Goal: Transaction & Acquisition: Book appointment/travel/reservation

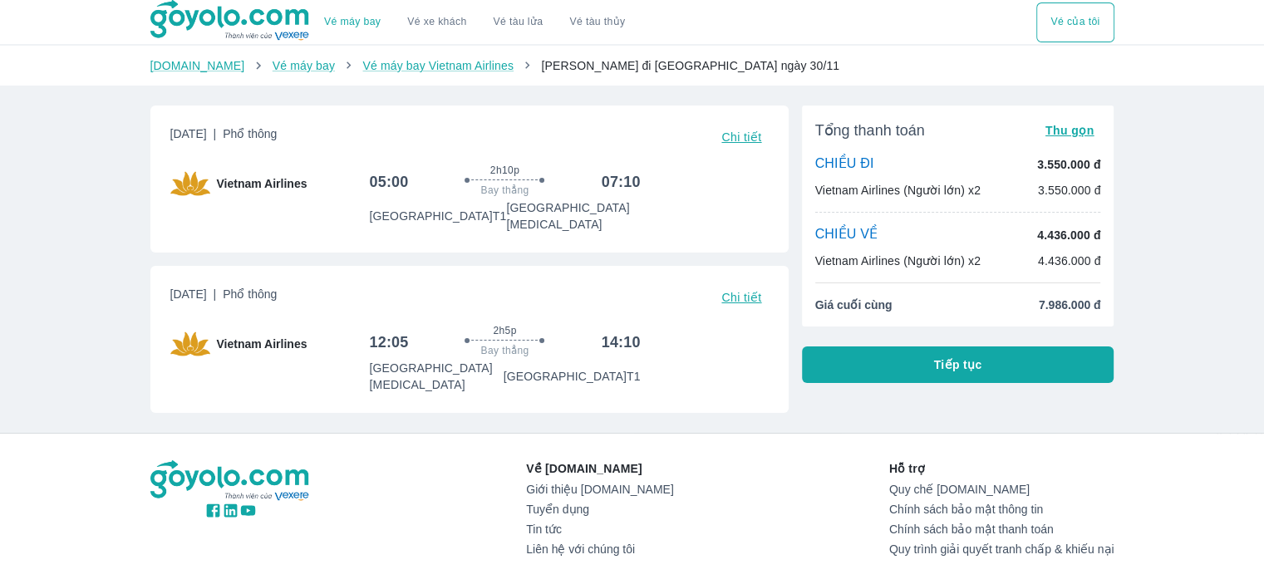
click at [742, 291] on span "Chi tiết" at bounding box center [741, 297] width 40 height 13
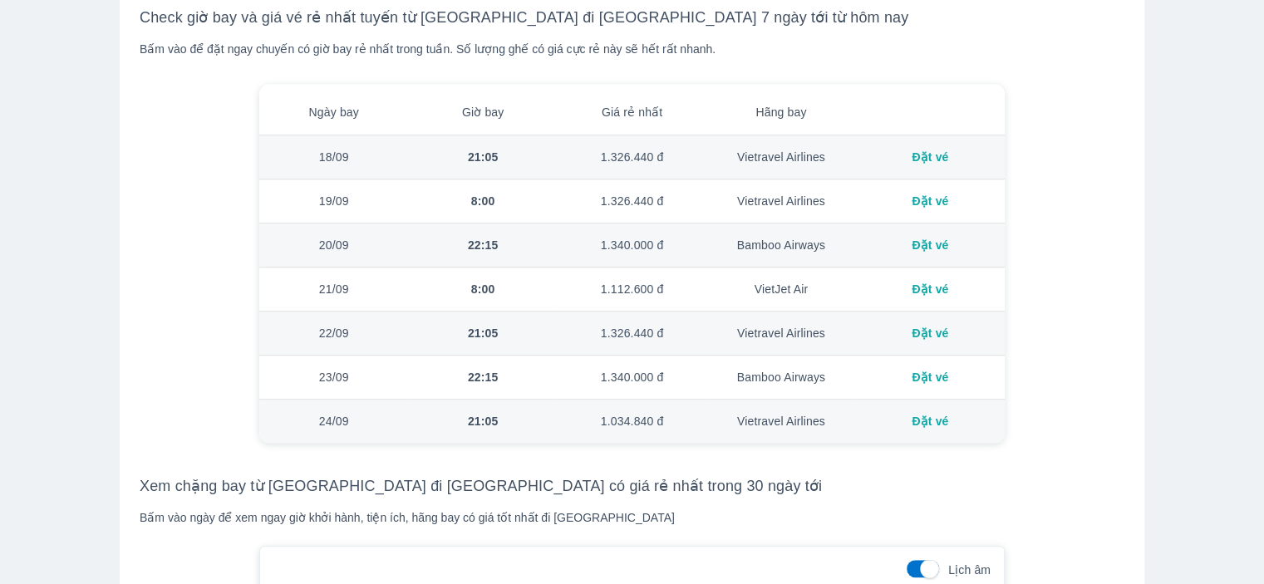
scroll to position [1496, 0]
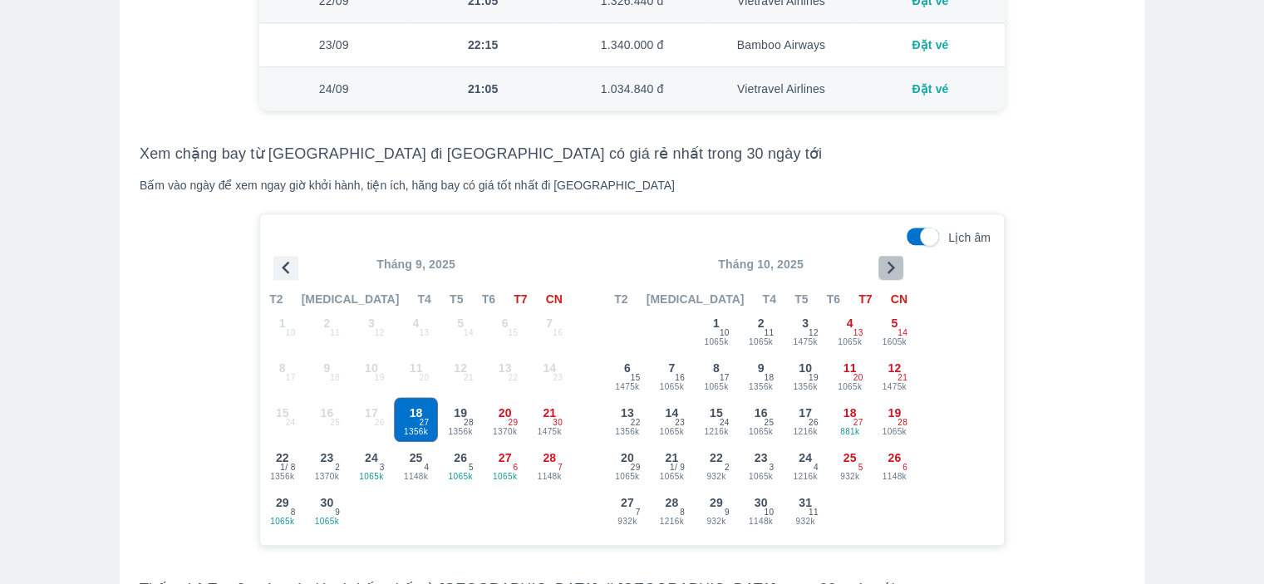
click at [889, 267] on icon "button" at bounding box center [890, 267] width 25 height 25
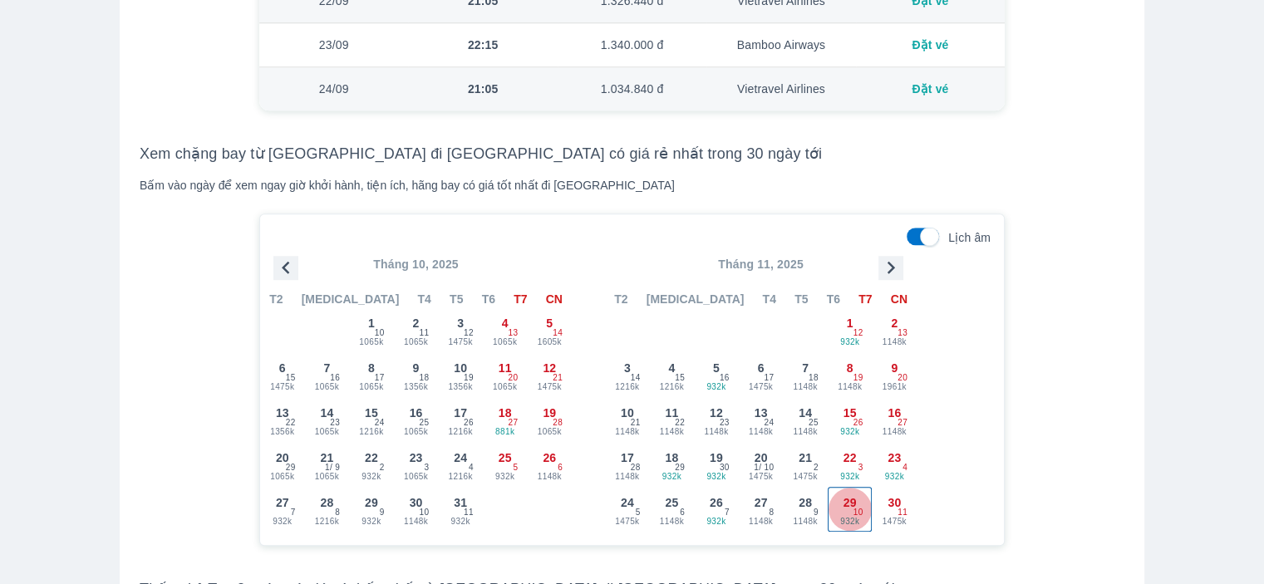
click at [859, 506] on span "10" at bounding box center [858, 512] width 10 height 13
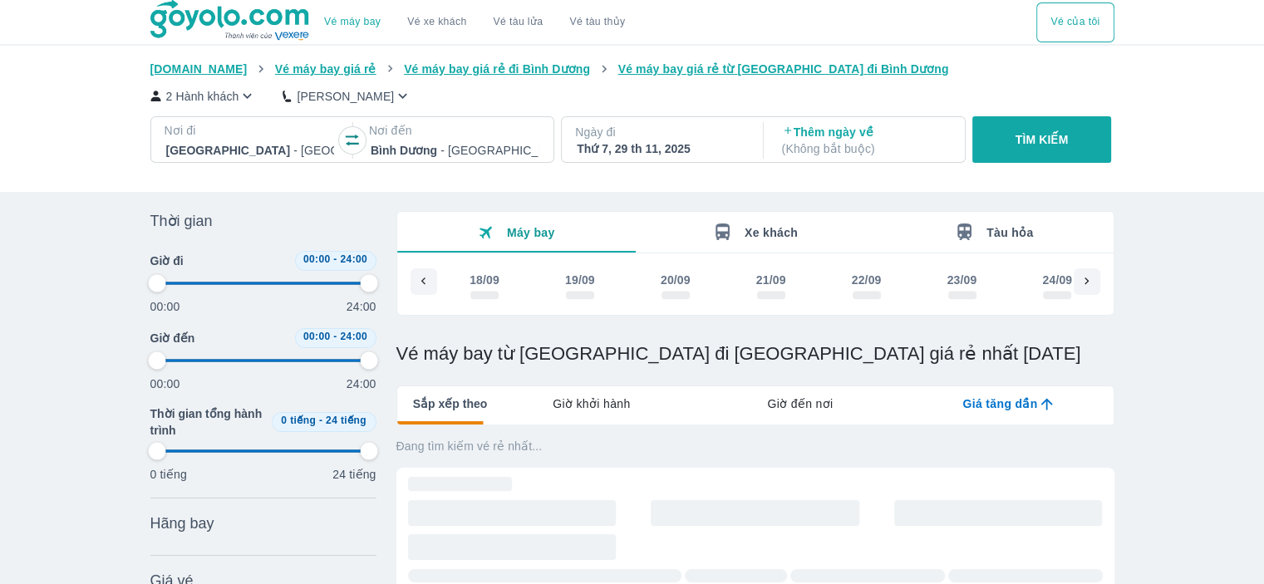
scroll to position [0, 6864]
type input "97.9166666666667"
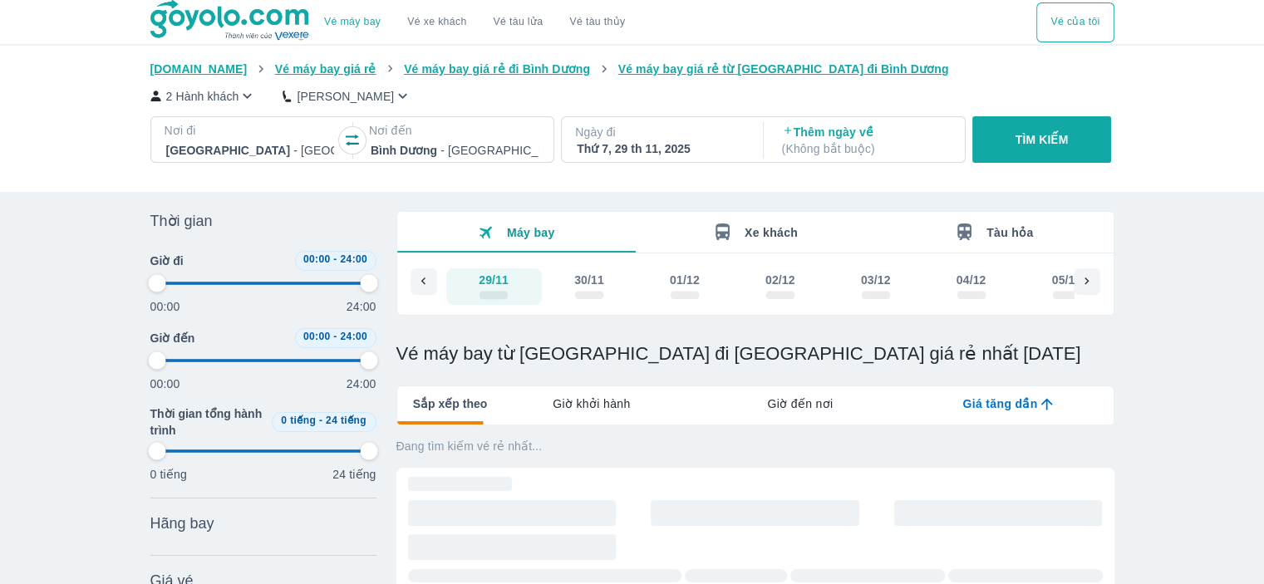
type input "97.9166666666667"
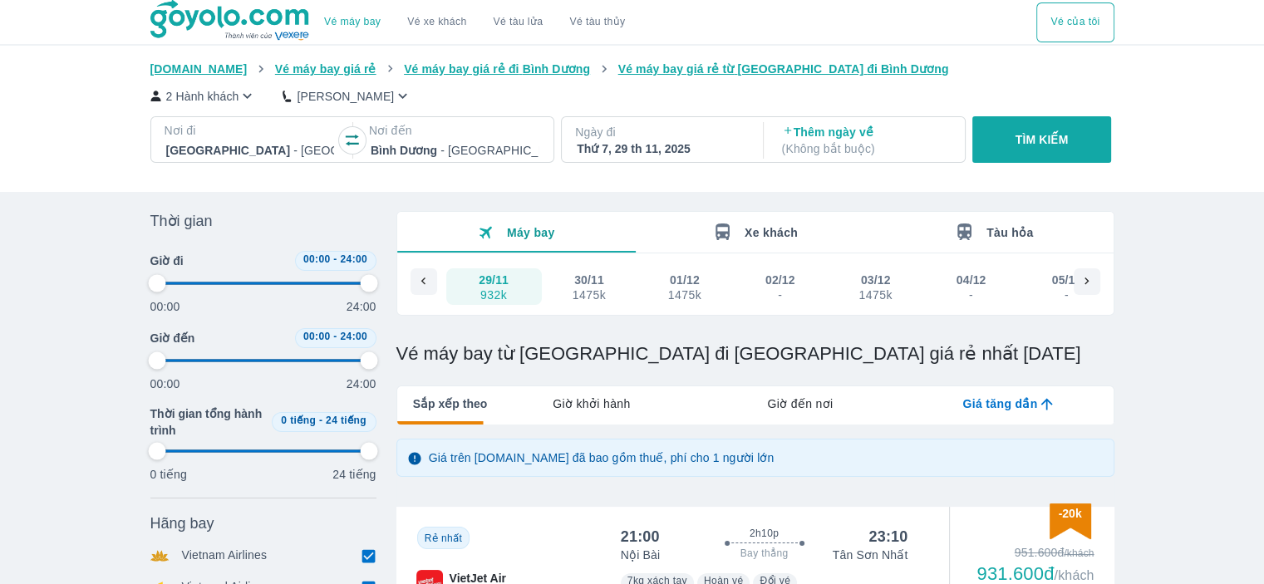
type input "97.9166666666667"
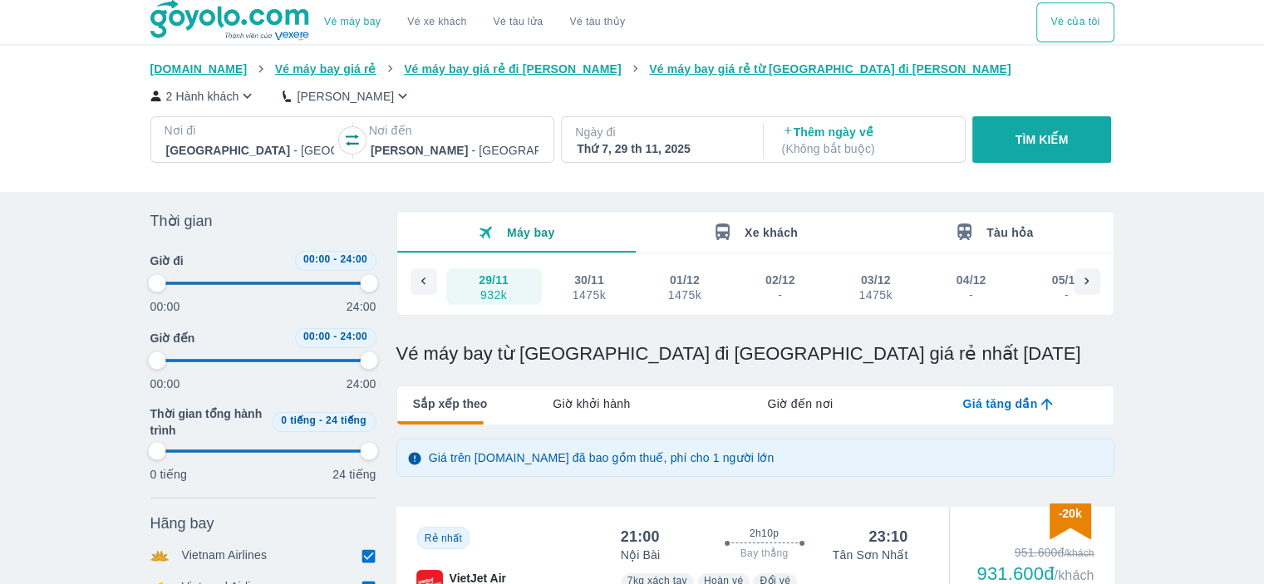
type input "97.9166666666667"
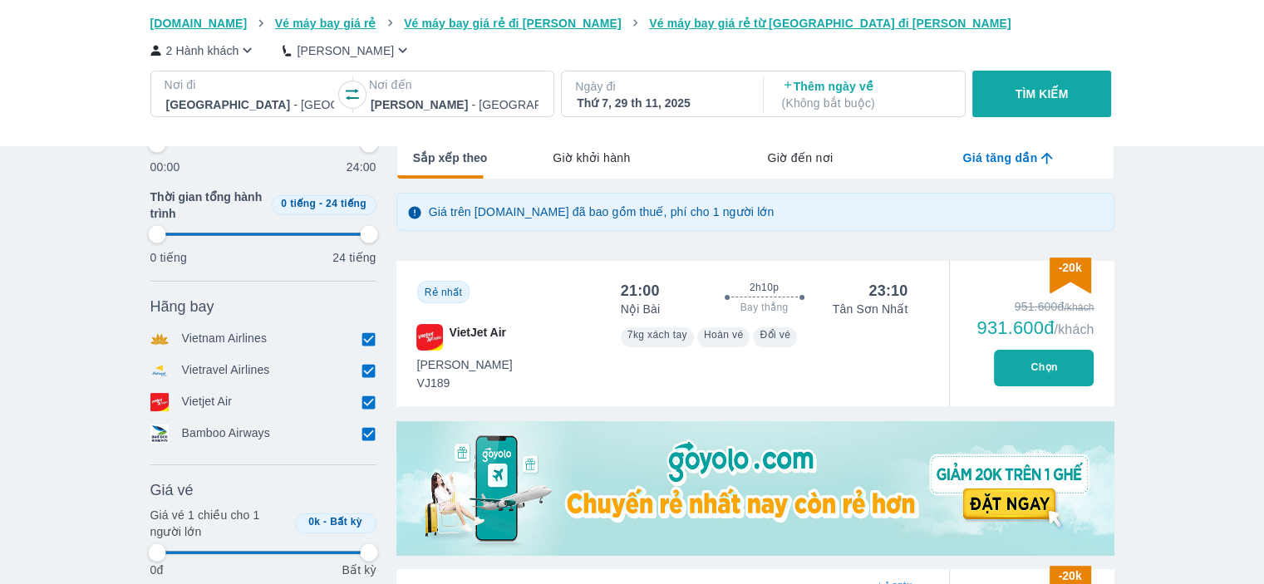
scroll to position [249, 0]
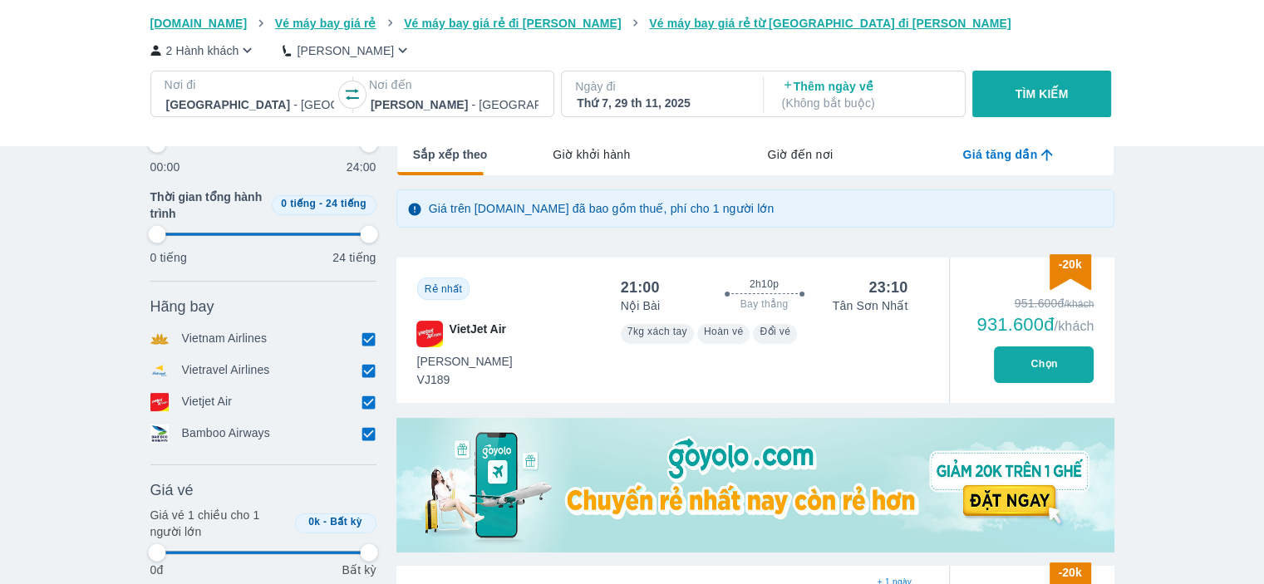
type input "97.9166666666667"
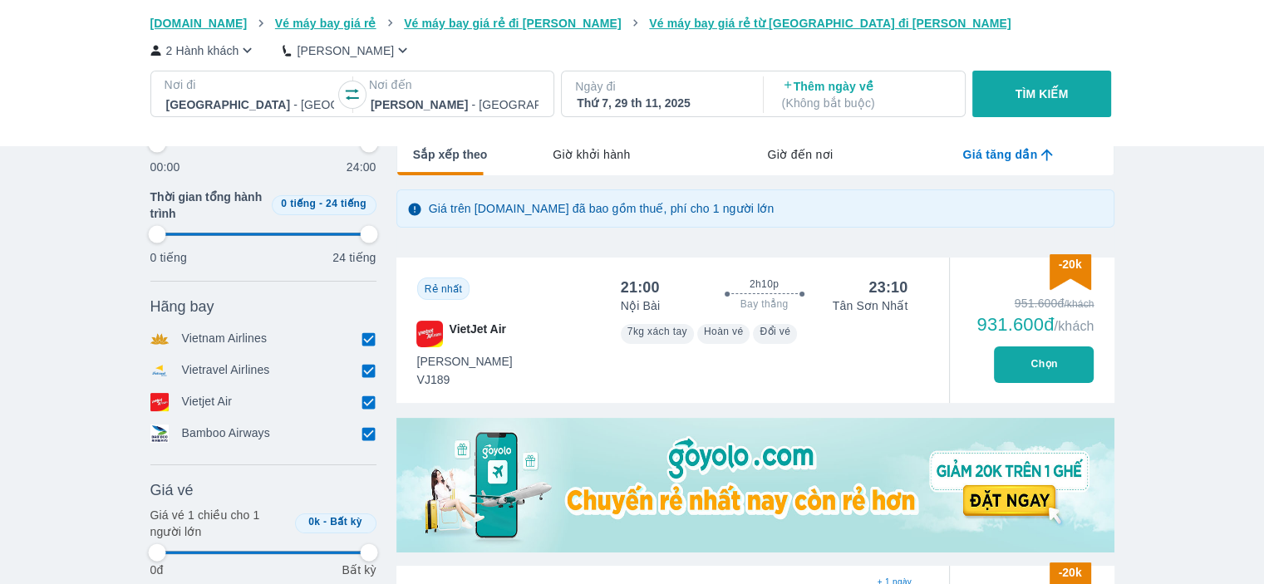
type input "97.9166666666667"
click at [229, 342] on p "Vietnam Airlines" at bounding box center [225, 339] width 86 height 18
type input "97.9166666666667"
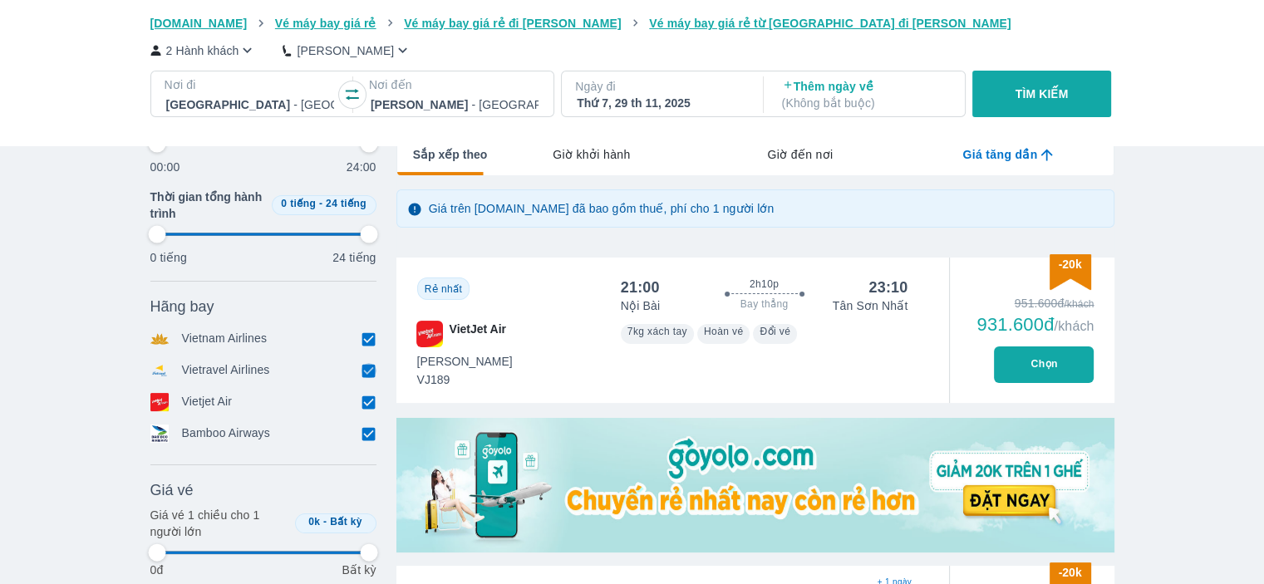
click at [373, 373] on input "checkbox" at bounding box center [368, 370] width 15 height 15
checkbox input "false"
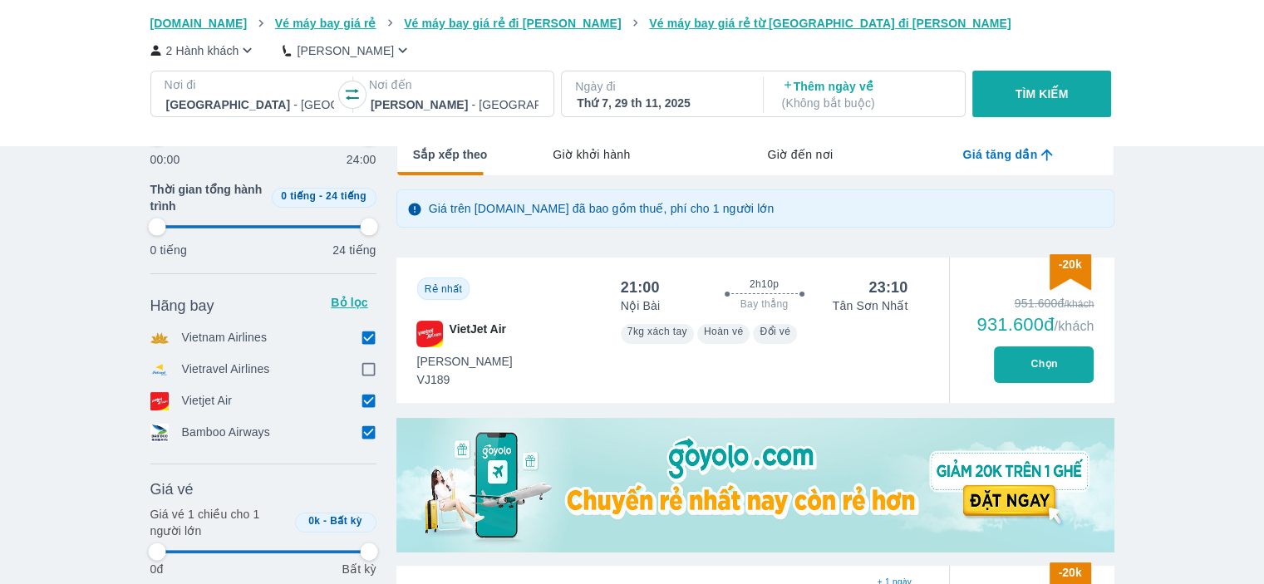
click at [369, 396] on input "checkbox" at bounding box center [368, 401] width 15 height 15
checkbox input "false"
type input "97.9166666666667"
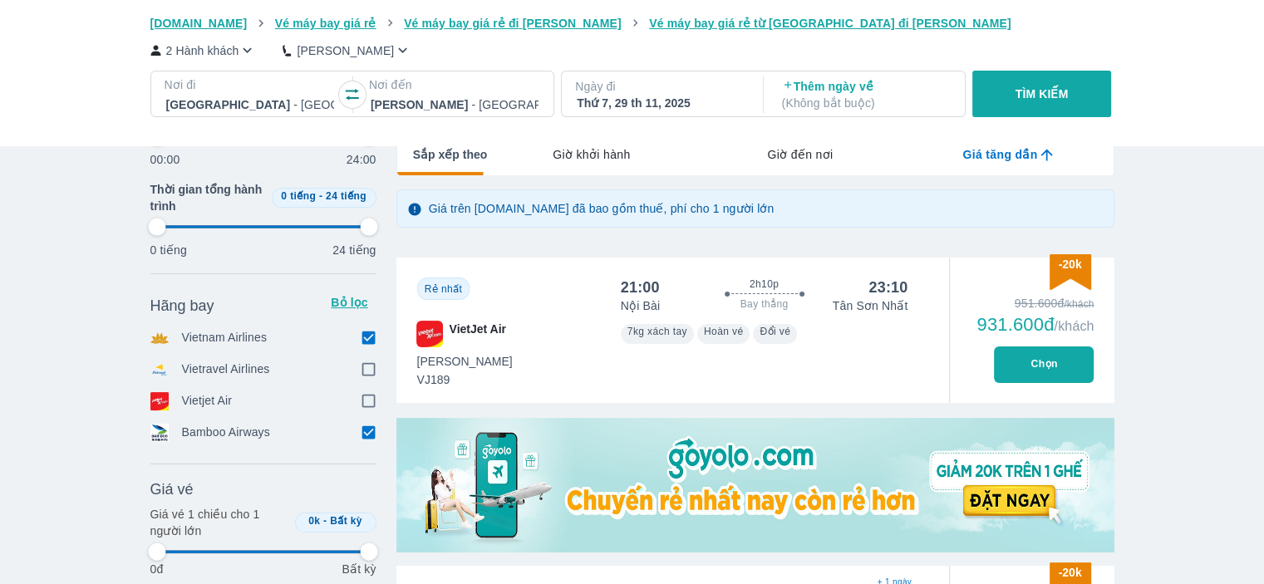
click at [366, 438] on input "checkbox" at bounding box center [368, 432] width 15 height 15
checkbox input "false"
type input "97.9166666666667"
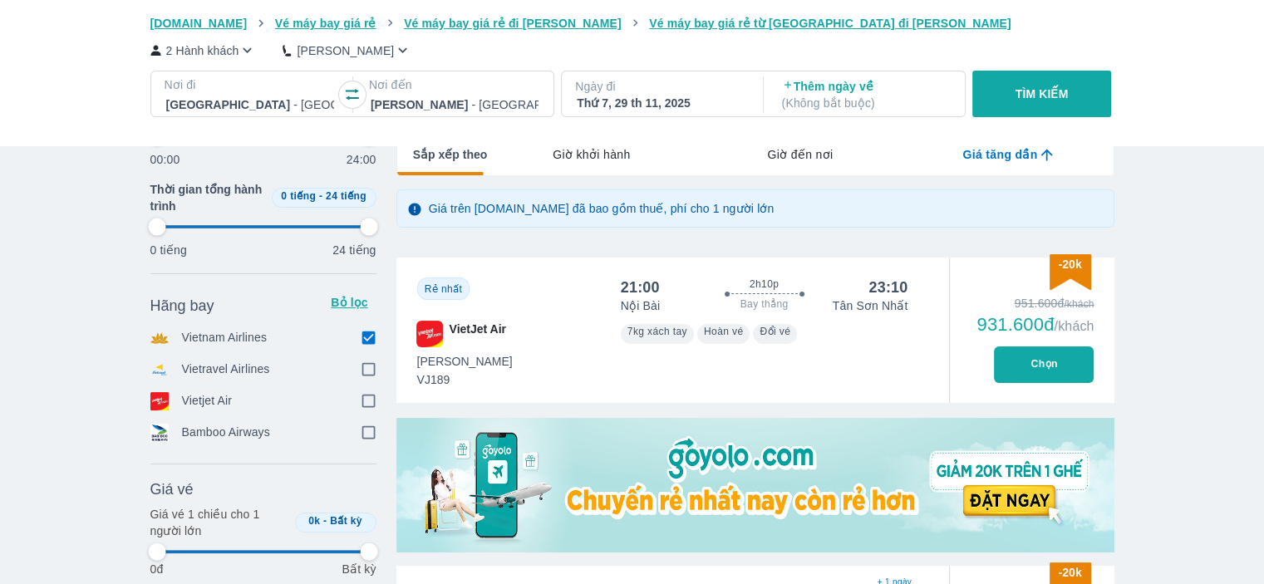
type input "97.9166666666667"
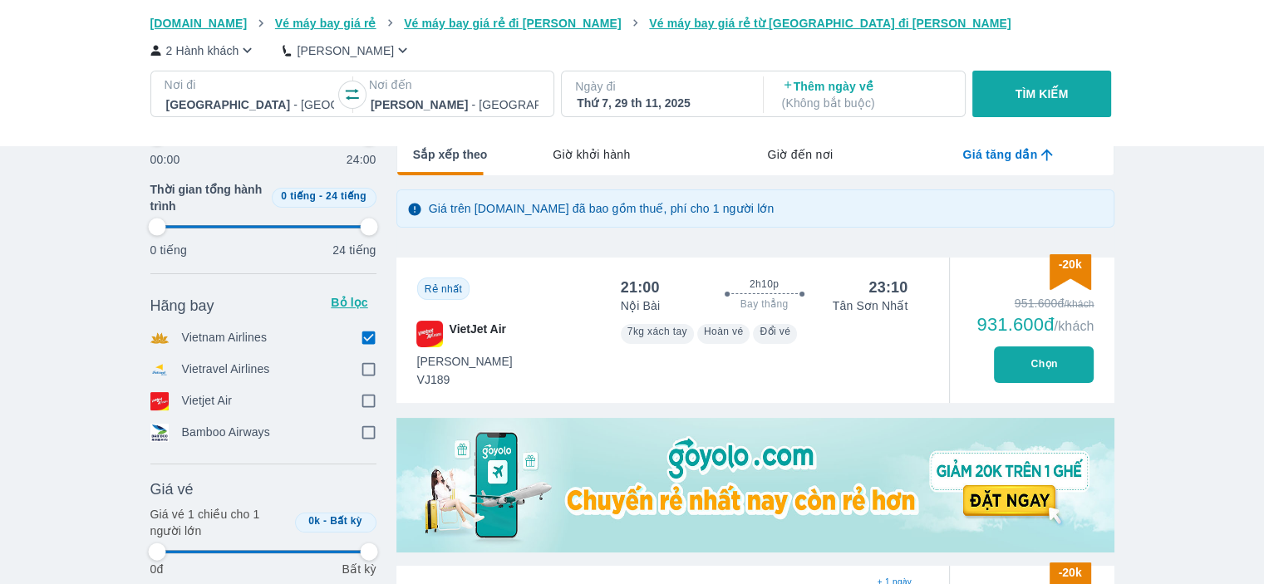
type input "97.9166666666667"
checkbox input "true"
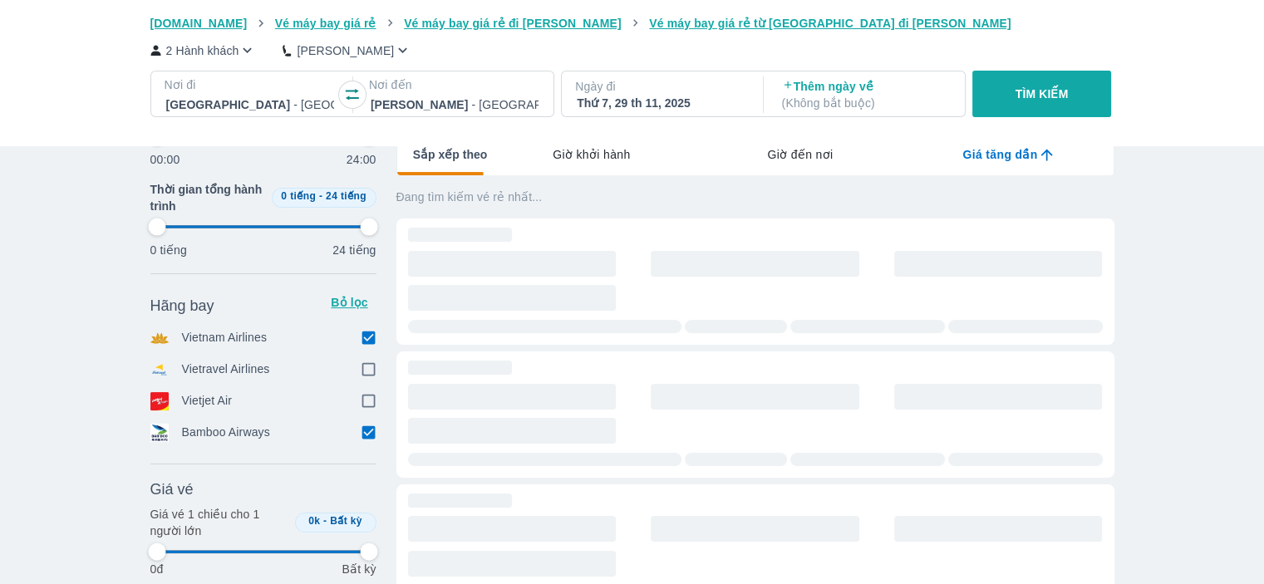
type input "97.9166666666667"
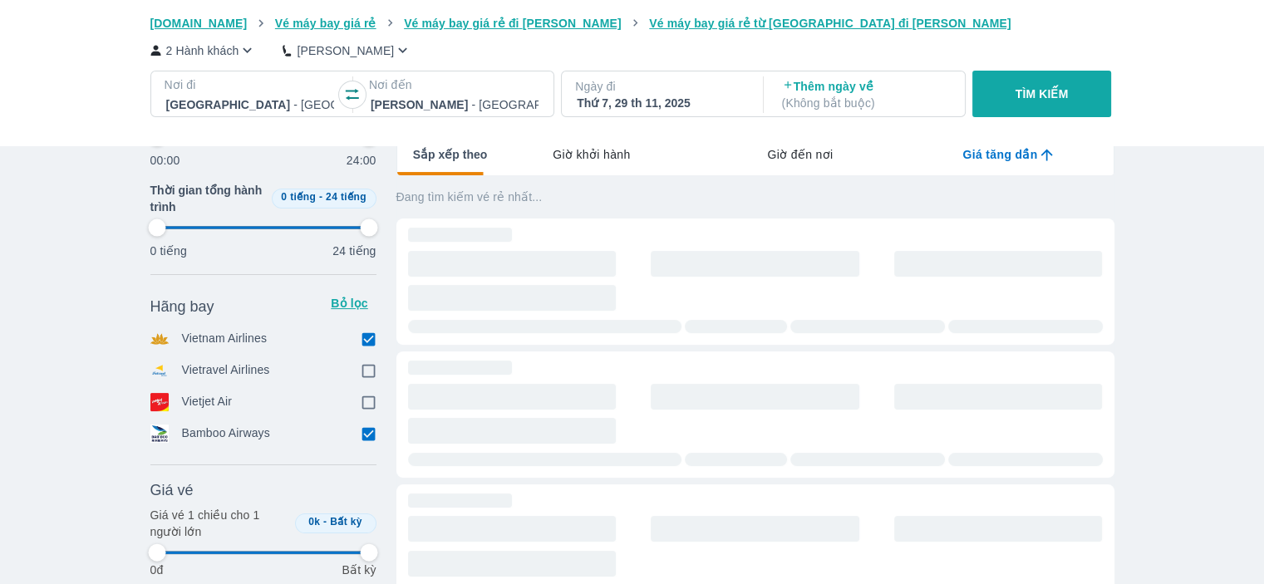
type input "97.9166666666667"
checkbox input "false"
type input "97.9166666666667"
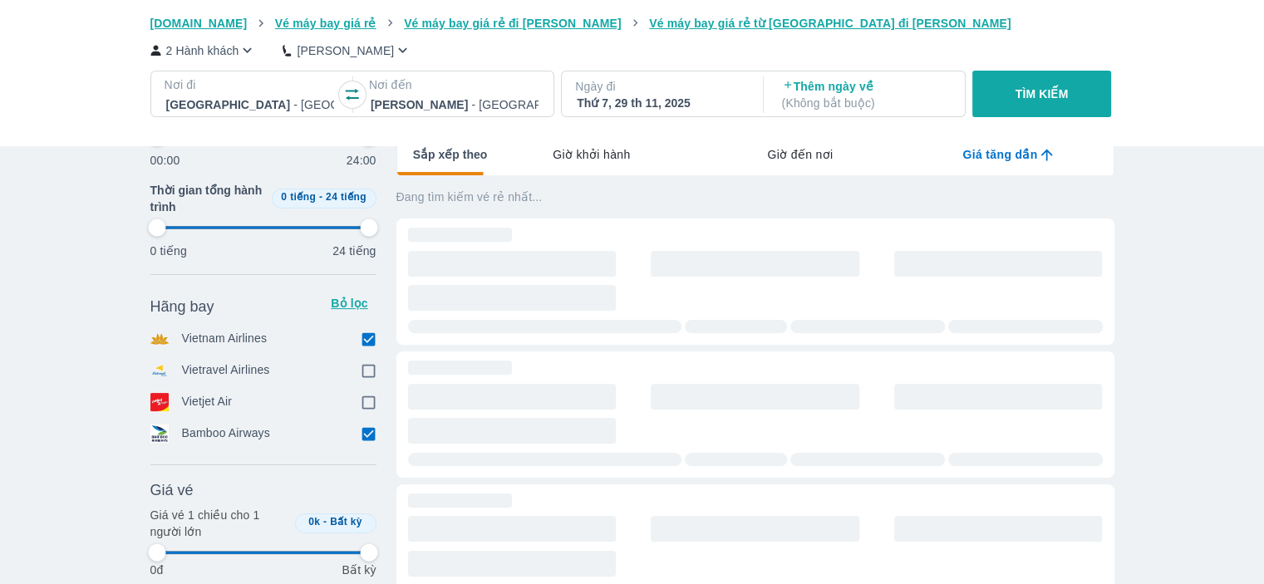
type input "97.9166666666667"
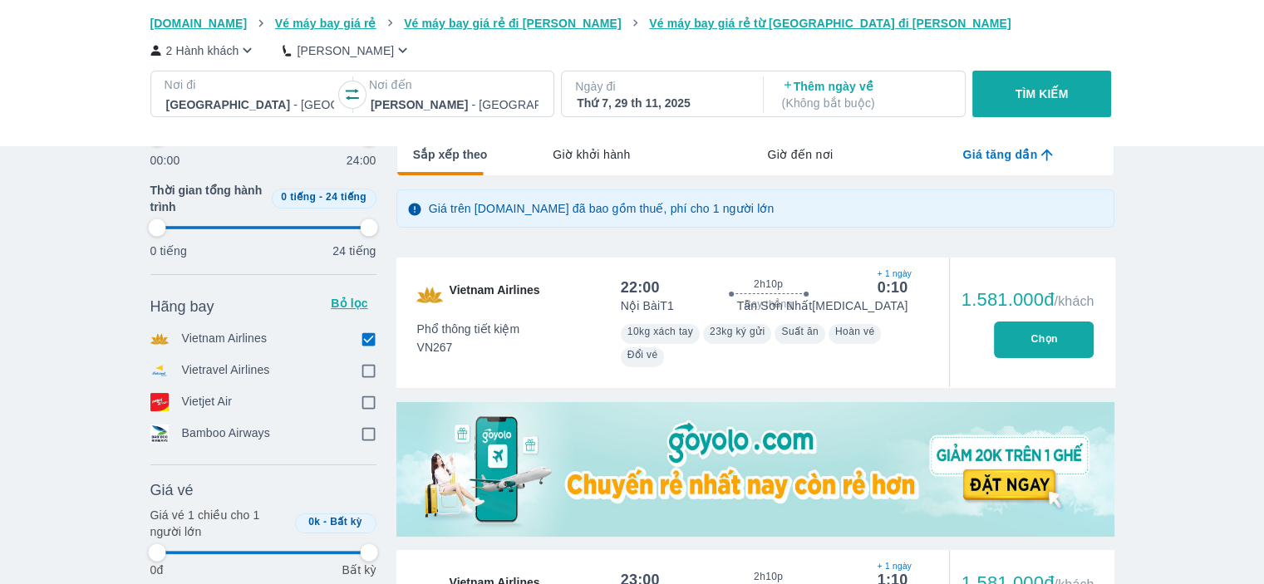
type input "97.9166666666667"
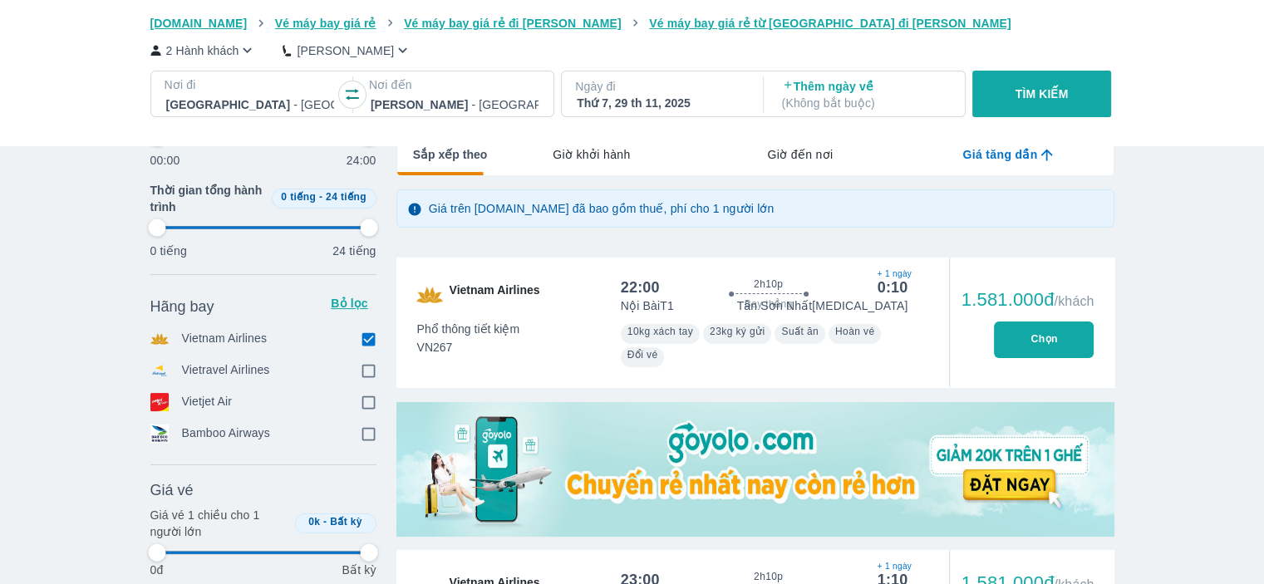
type input "97.9166666666667"
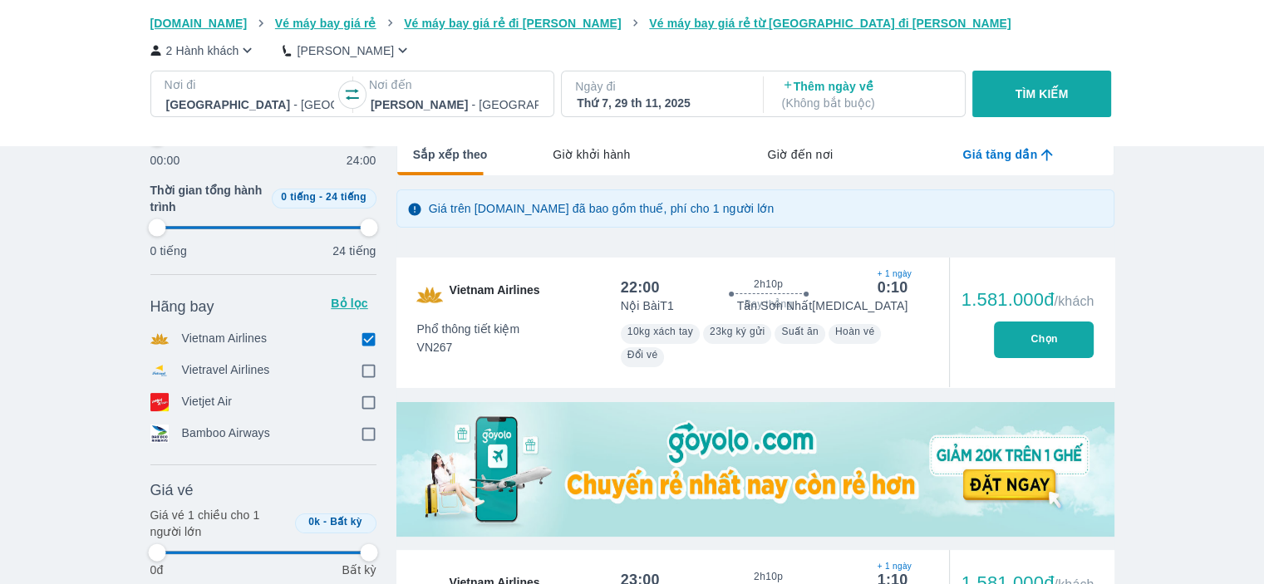
type input "97.9166666666667"
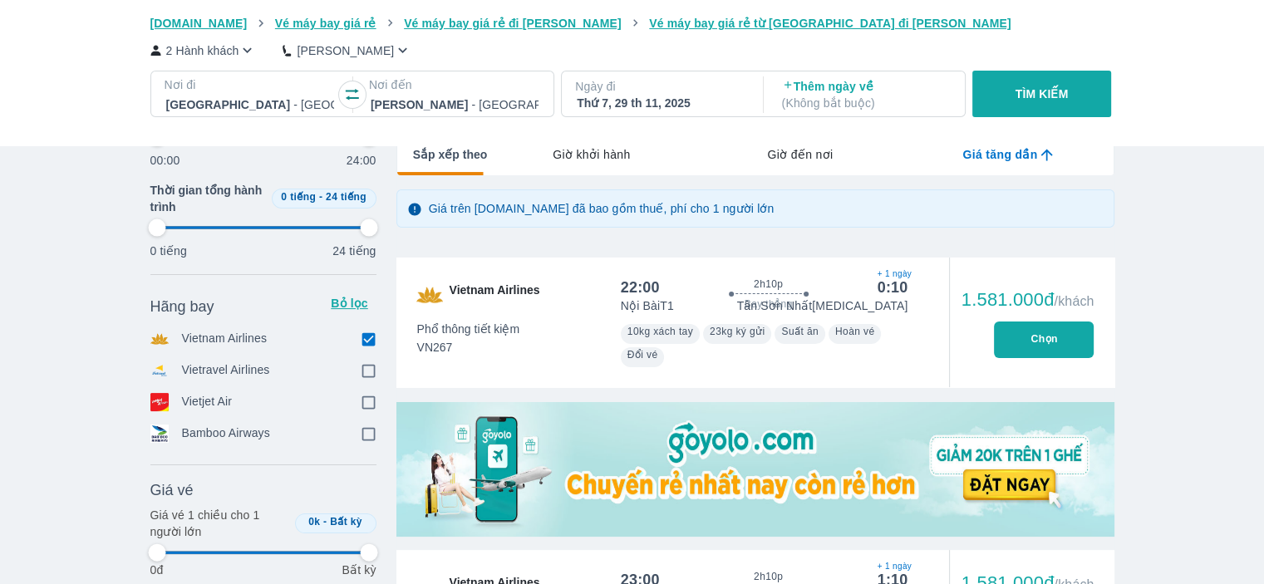
type input "97.9166666666667"
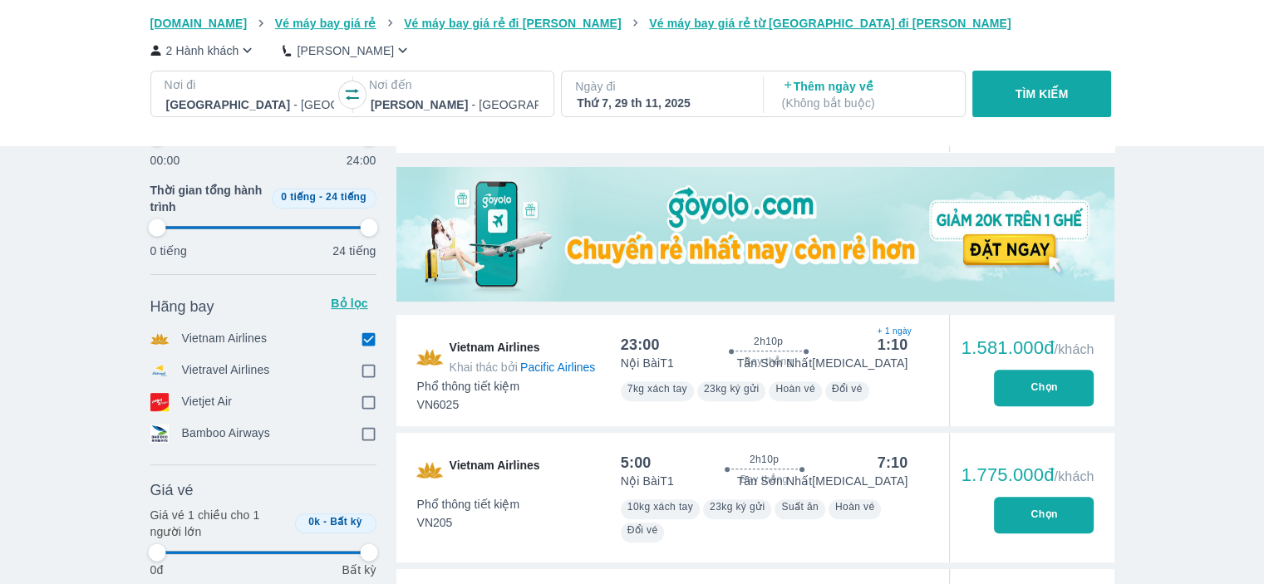
type input "97.9166666666667"
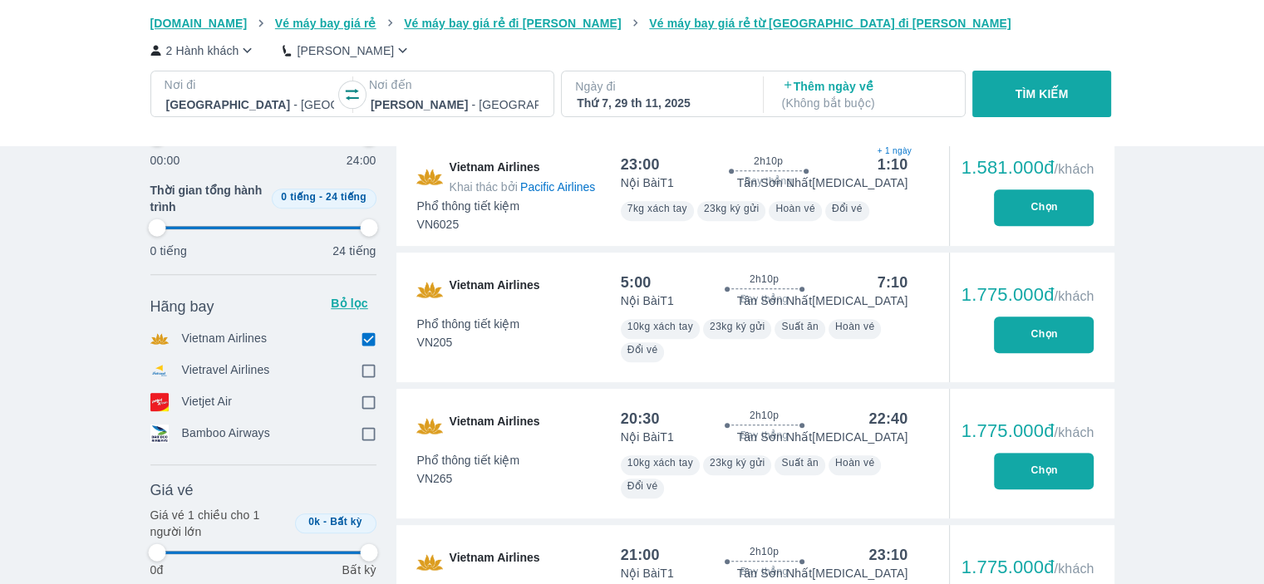
type input "97.9166666666667"
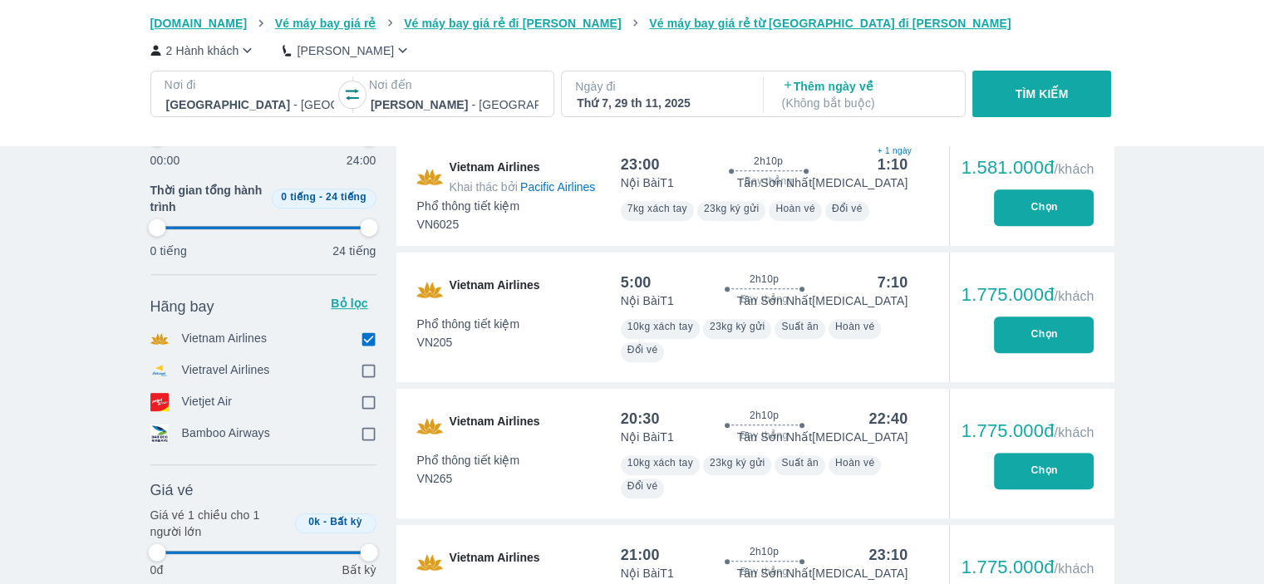
type input "97.9166666666667"
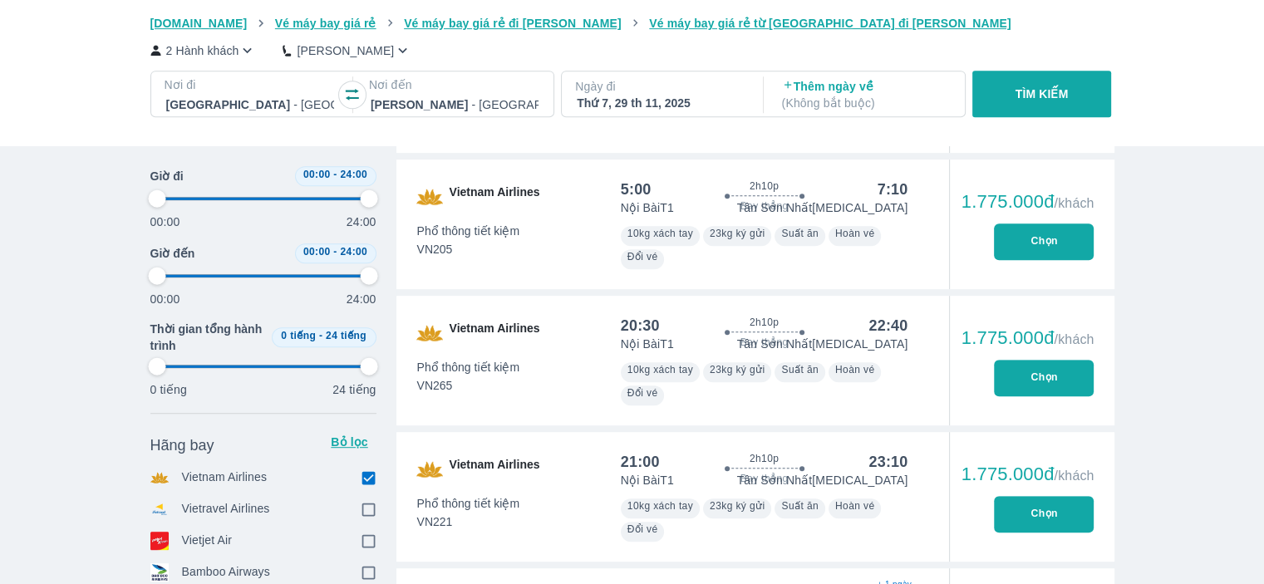
scroll to position [748, 0]
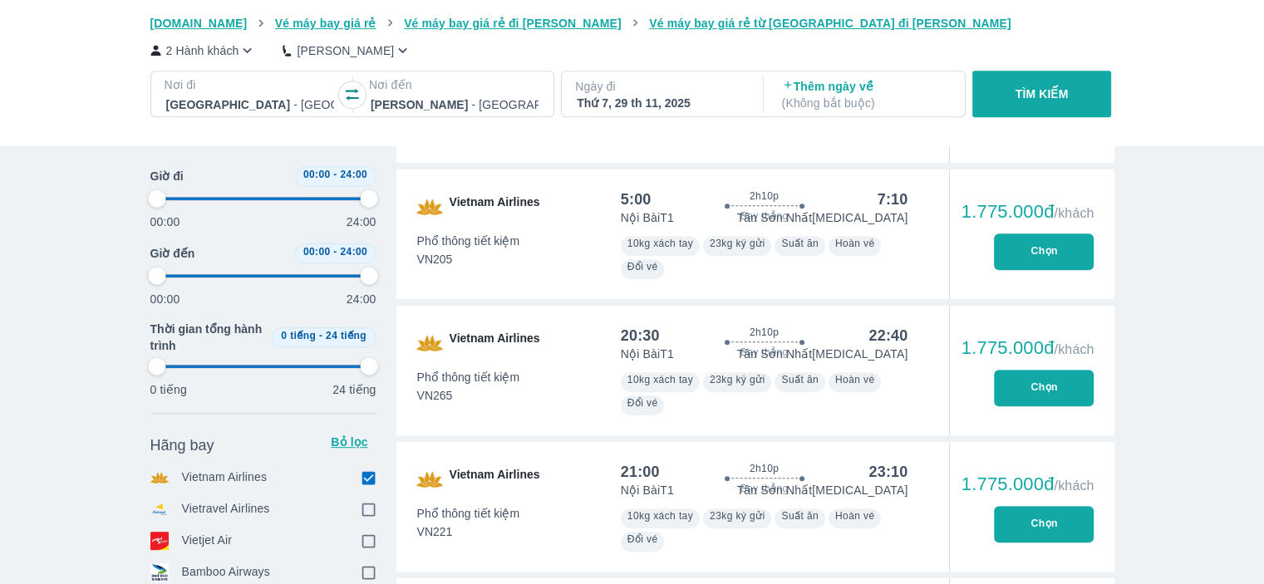
type input "97.9166666666667"
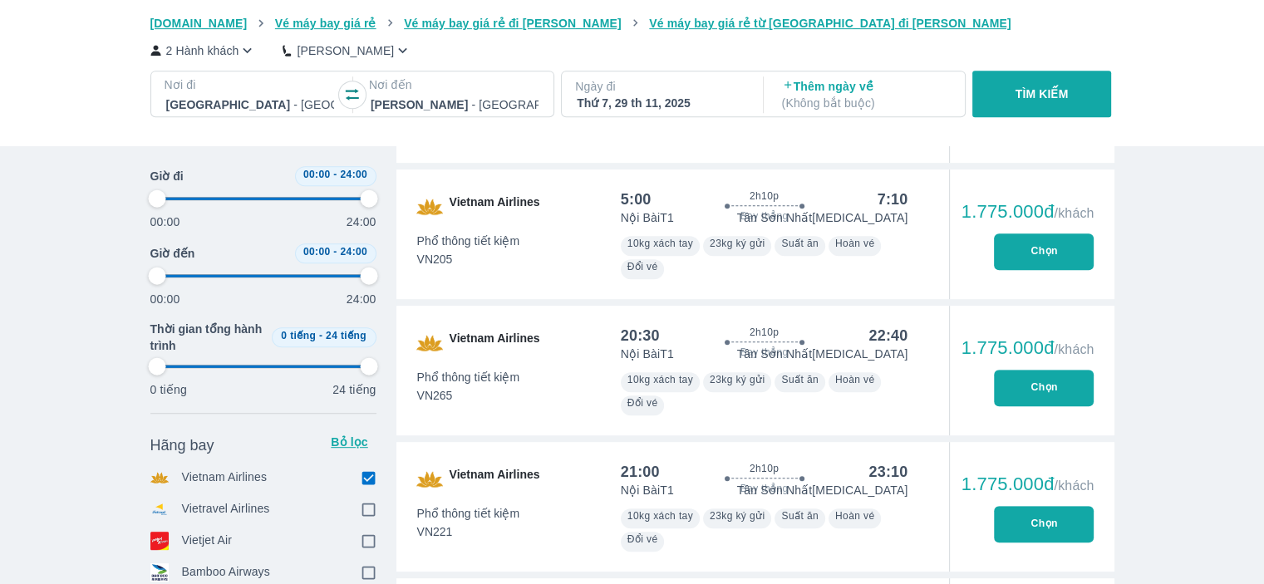
type input "97.9166666666667"
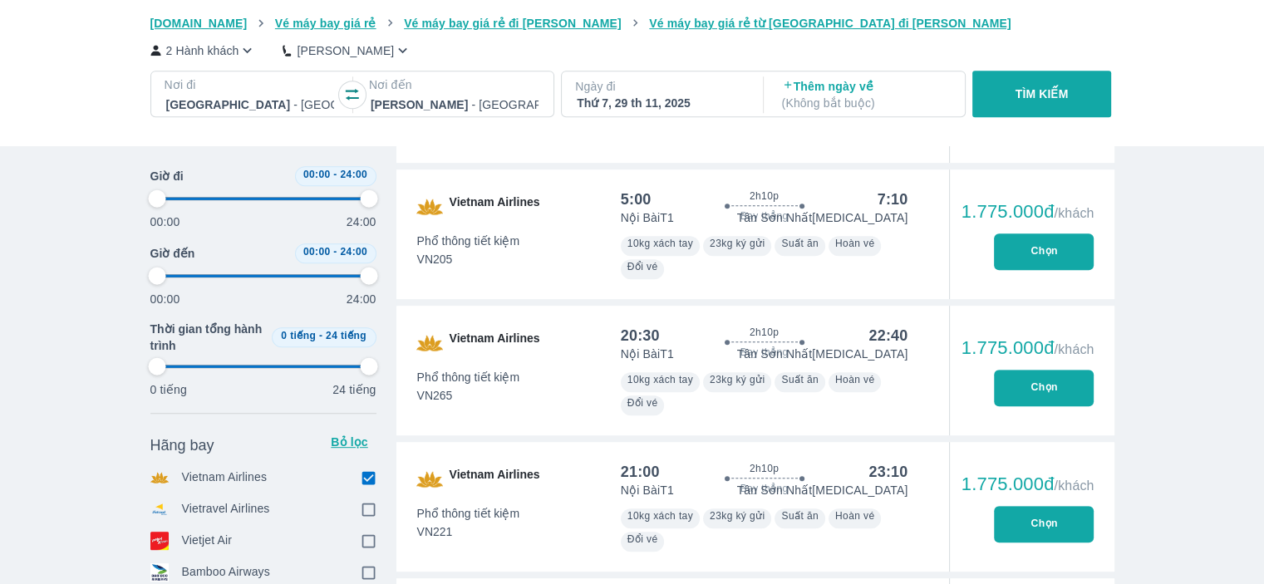
type input "97.9166666666667"
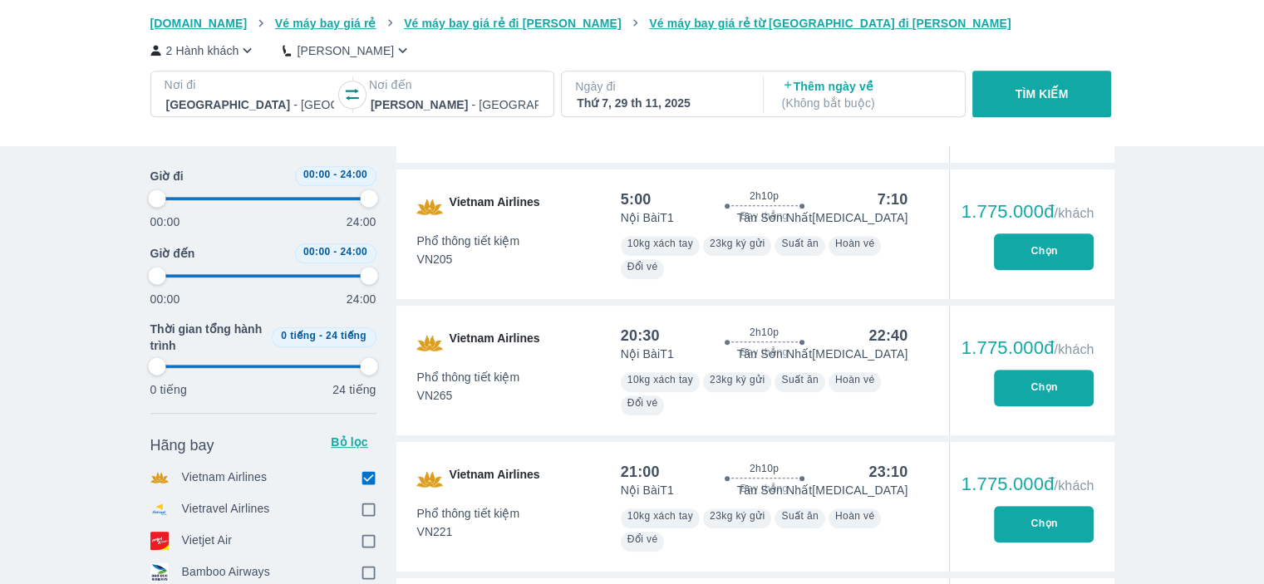
type input "97.9166666666667"
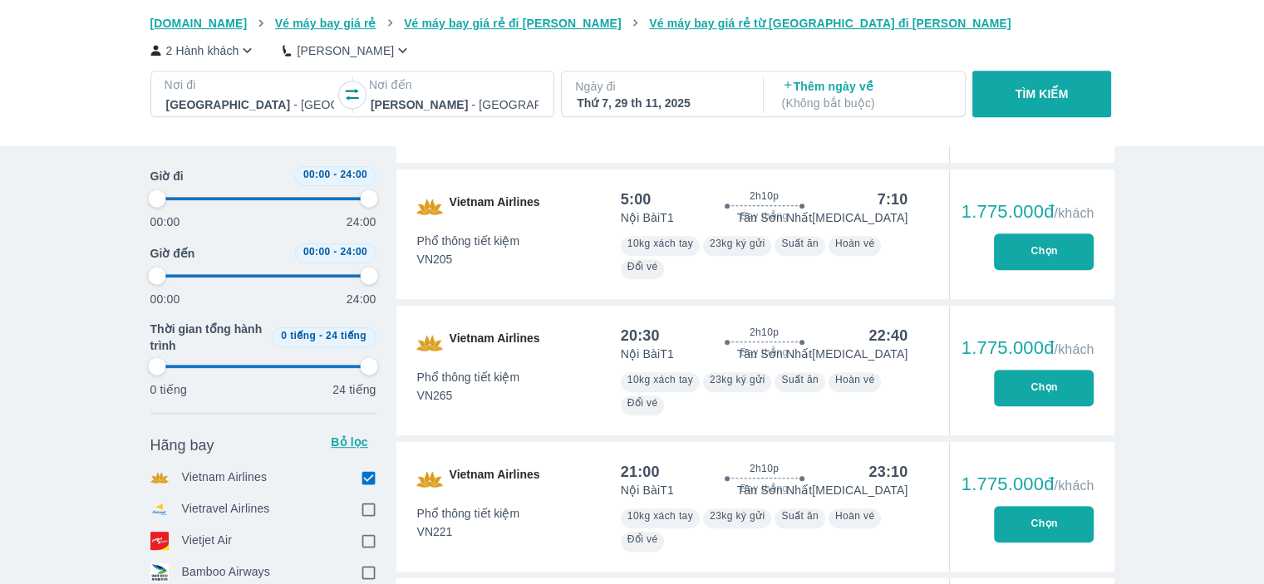
type input "97.9166666666667"
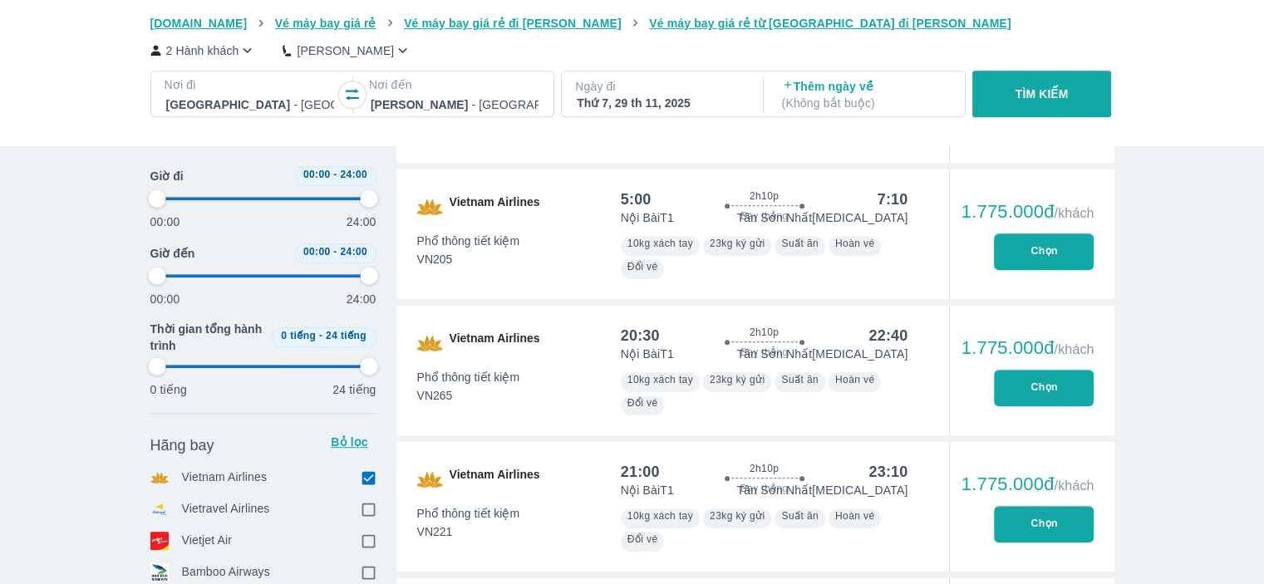
type input "97.9166666666667"
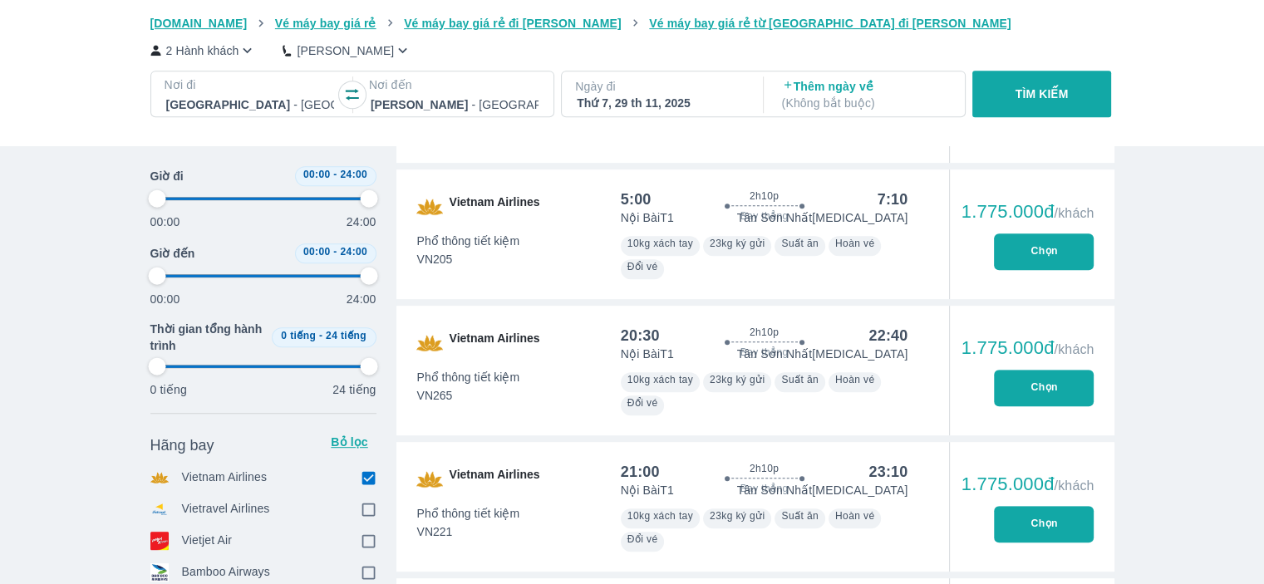
type input "97.9166666666667"
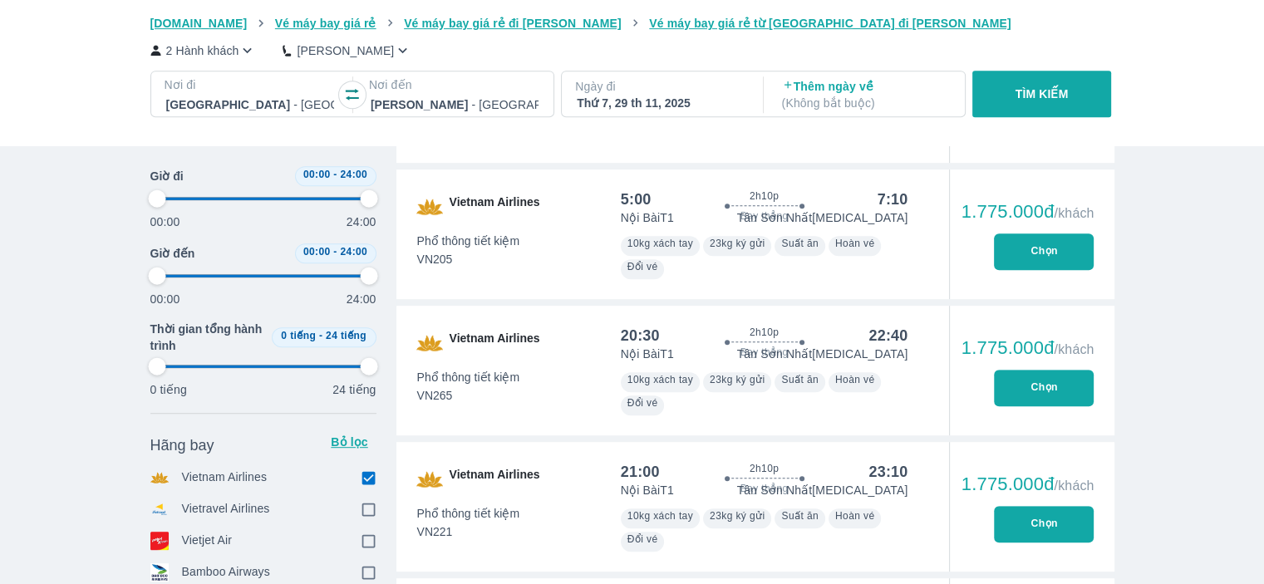
type input "97.9166666666667"
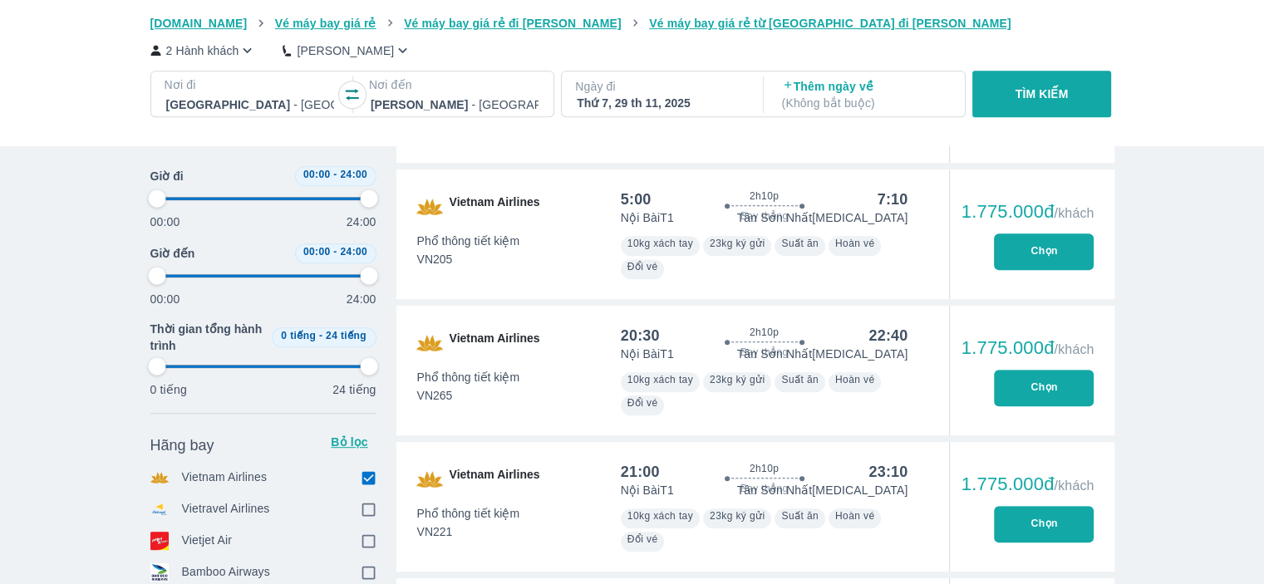
type input "97.9166666666667"
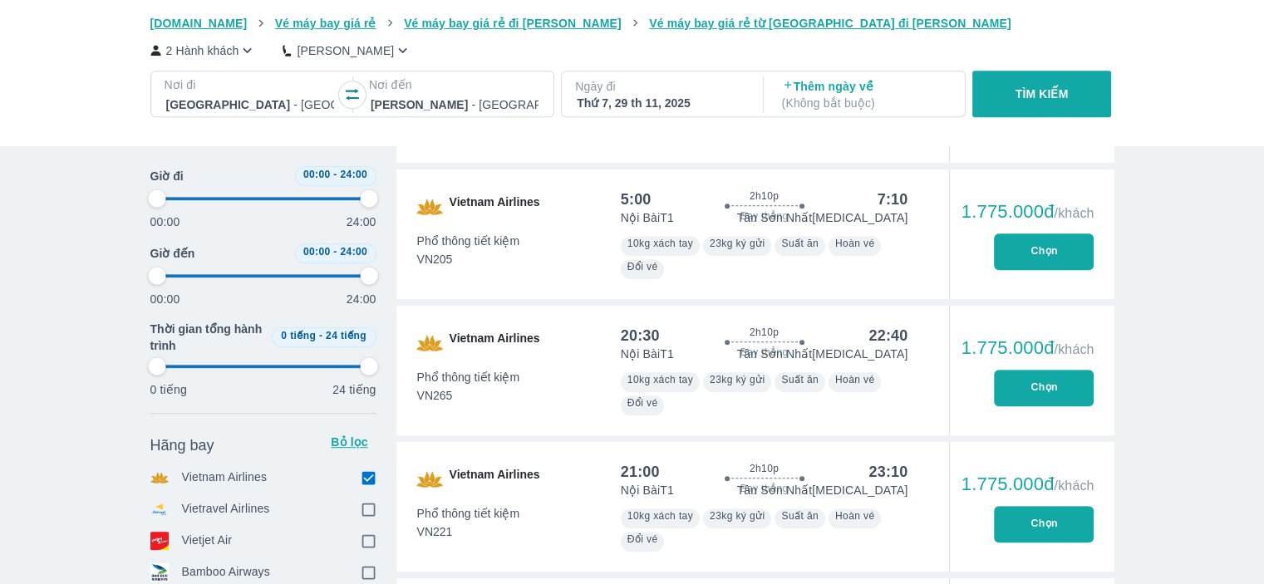
click at [1035, 258] on button "Chọn" at bounding box center [1044, 251] width 100 height 37
type input "97.9166666666667"
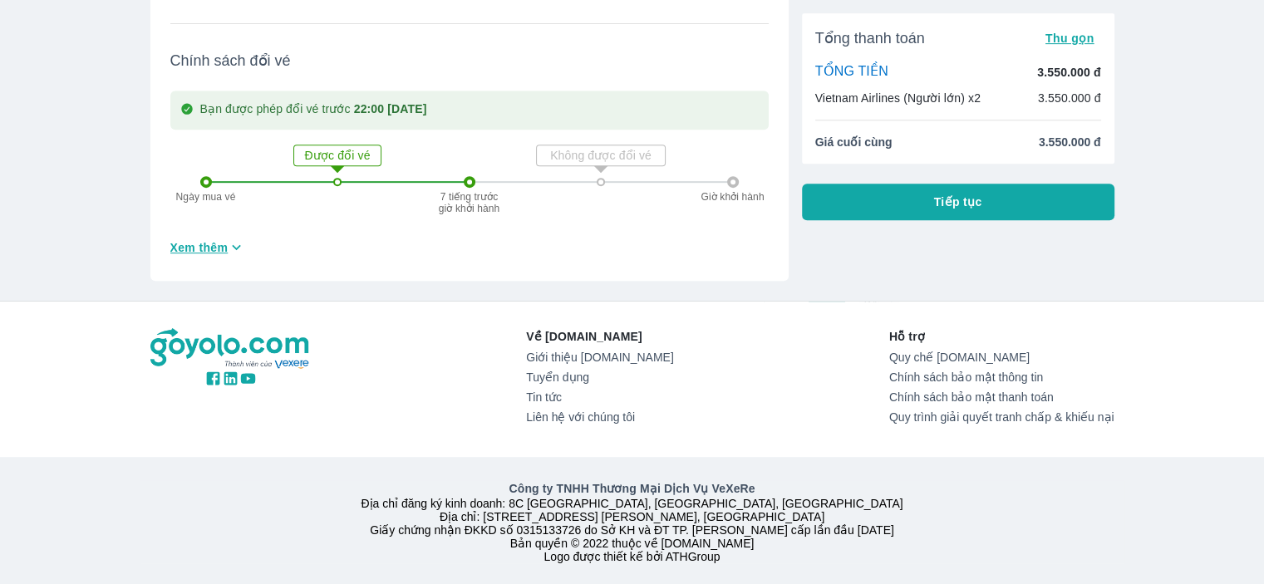
scroll to position [754, 0]
